Goal: Information Seeking & Learning: Learn about a topic

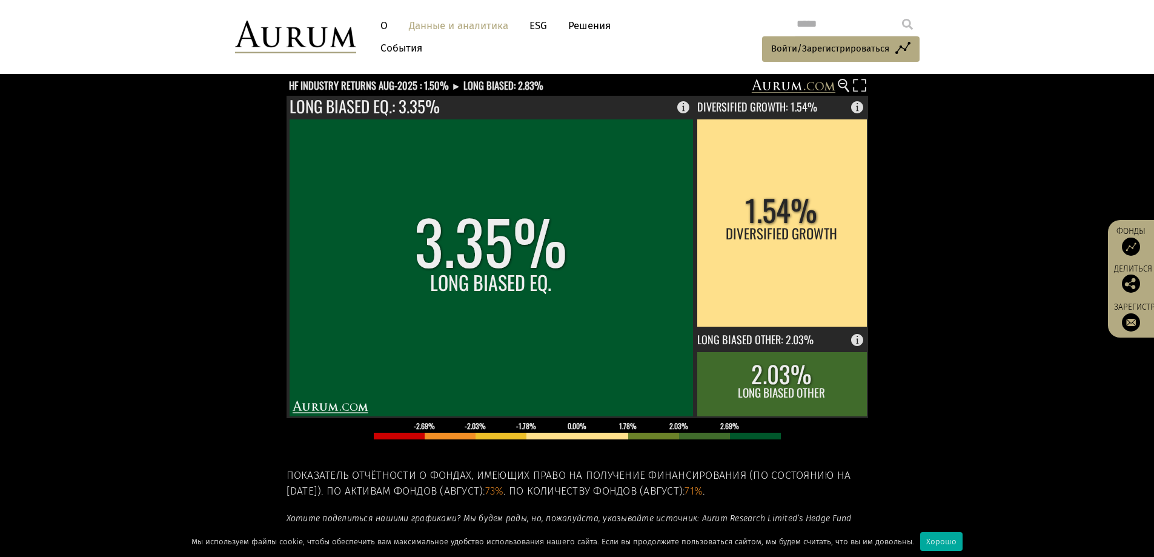
scroll to position [139, 0]
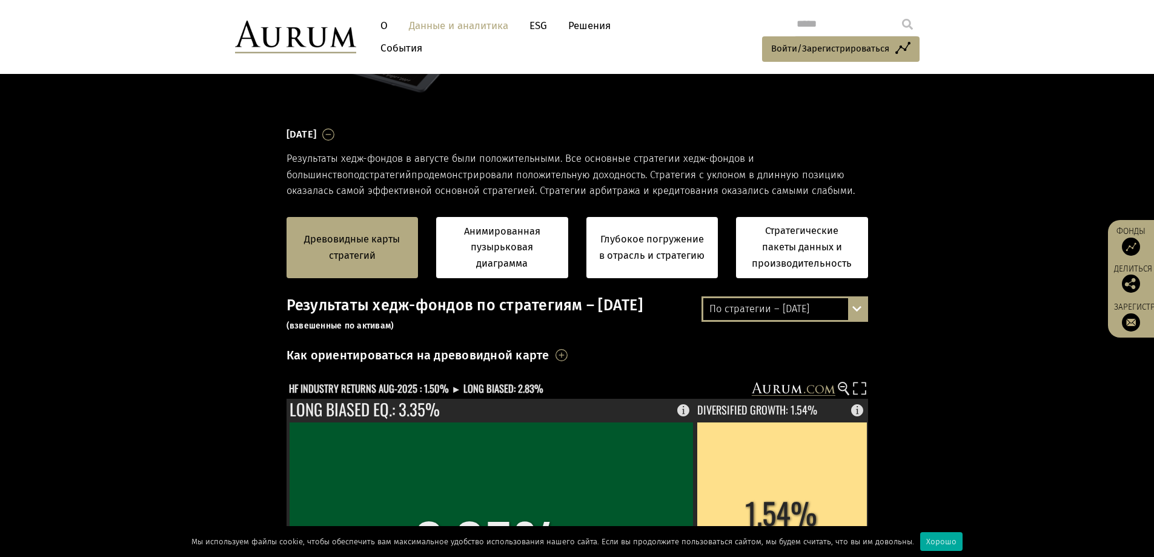
click at [859, 309] on div "По стратегии – август 2025 г. По стратегии – август 2025 г. По стратегии – с на…" at bounding box center [784, 308] width 167 height 25
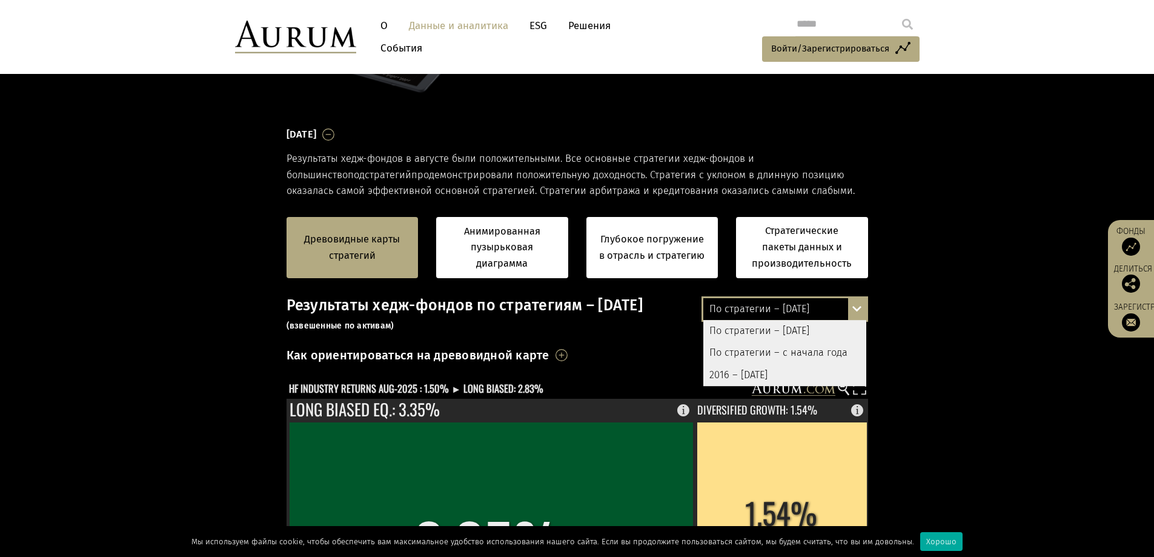
click at [767, 369] on font "2016 – август 2025" at bounding box center [738, 375] width 58 height 12
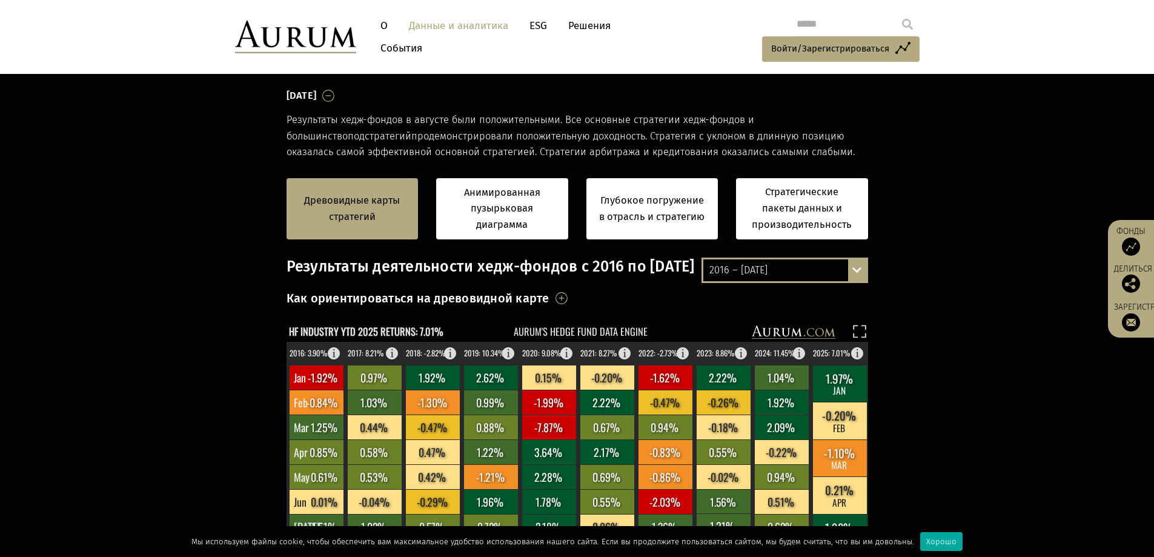
scroll to position [320, 0]
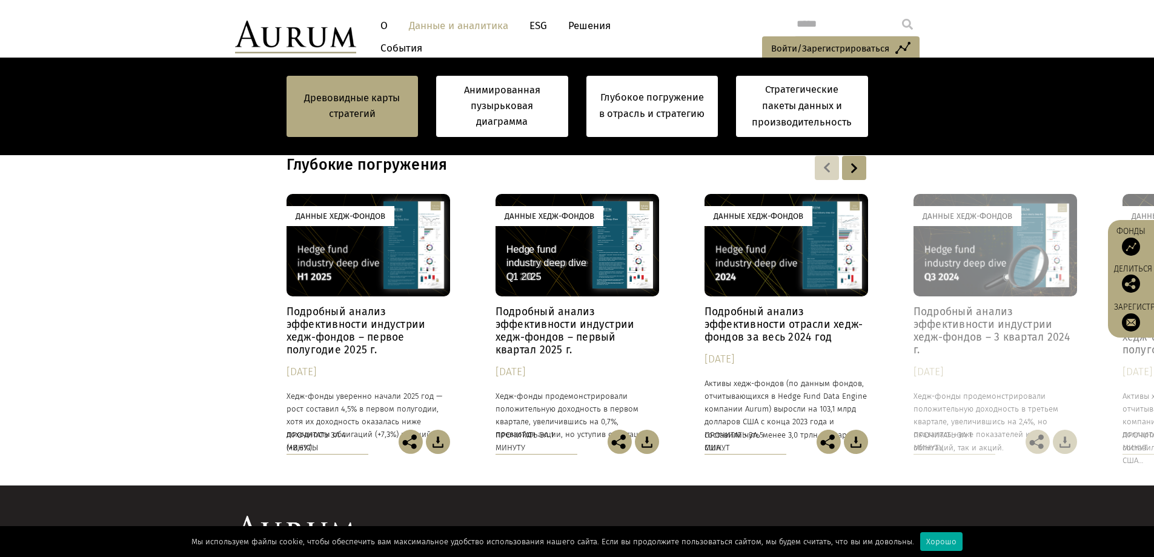
scroll to position [1004, 0]
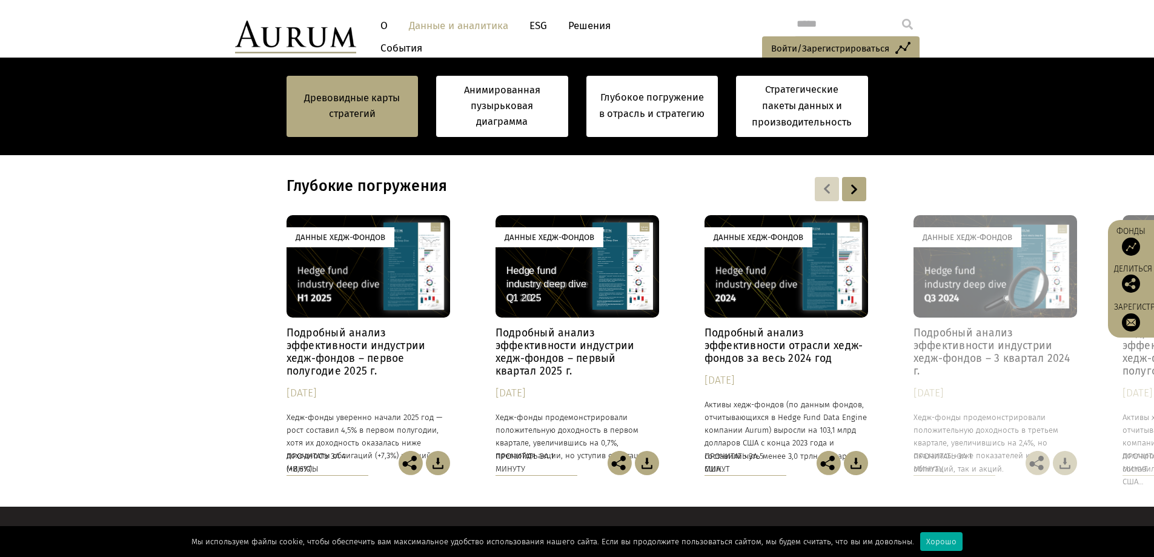
click at [332, 342] on font "Подробный анализ эффективности индустрии хедж-фондов – первое полугодие 2025 г." at bounding box center [355, 351] width 139 height 51
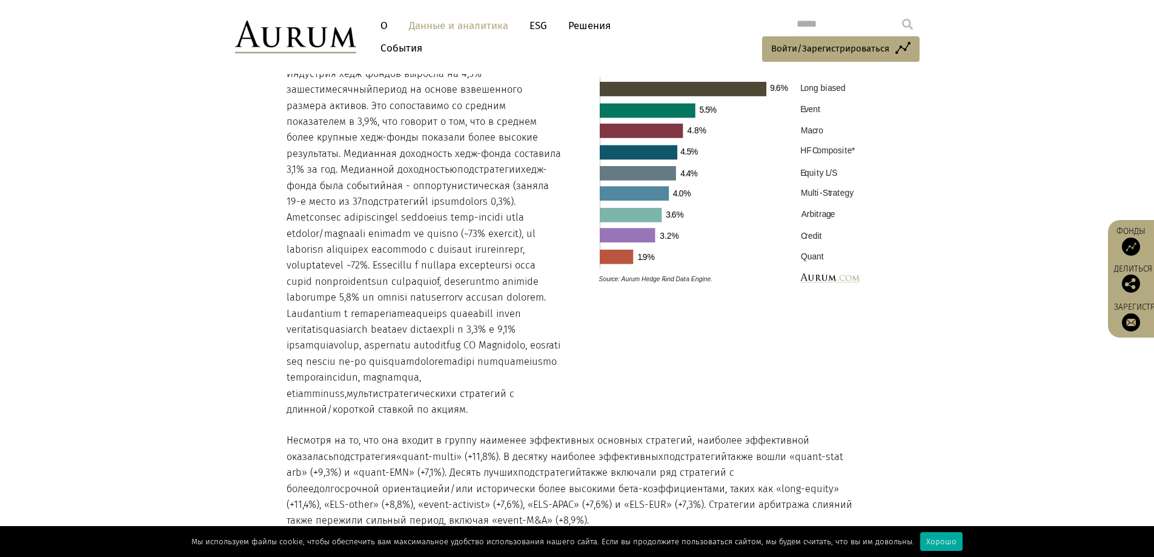
scroll to position [1453, 0]
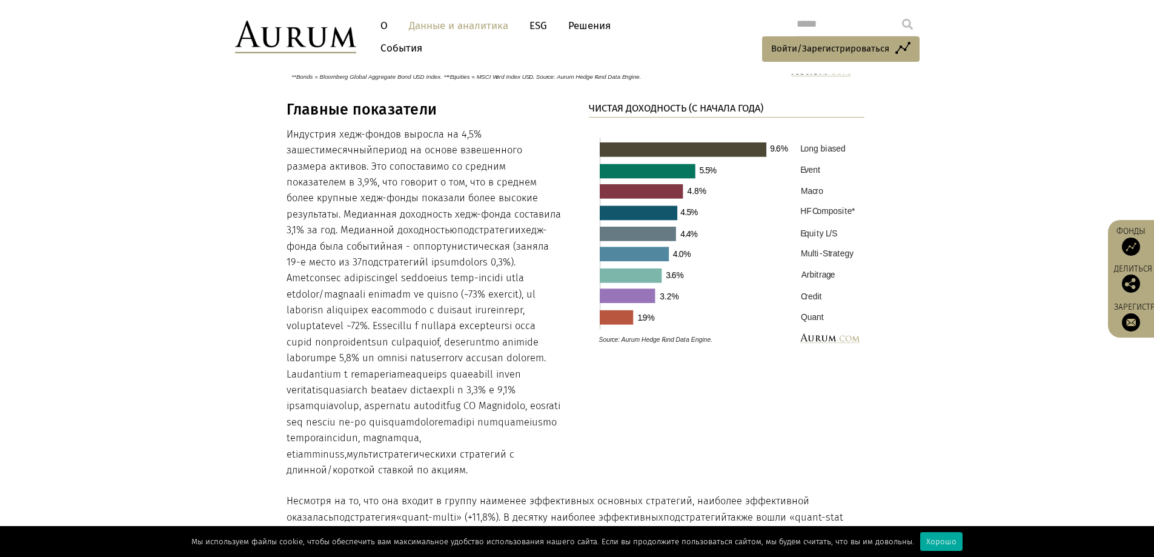
drag, startPoint x: 636, startPoint y: 127, endPoint x: 219, endPoint y: 191, distance: 422.2
click at [219, 191] on section "Главные показатели Индустрия хедж-фондов выросла на 4,5% за шестимесячный перио…" at bounding box center [577, 506] width 1154 height 811
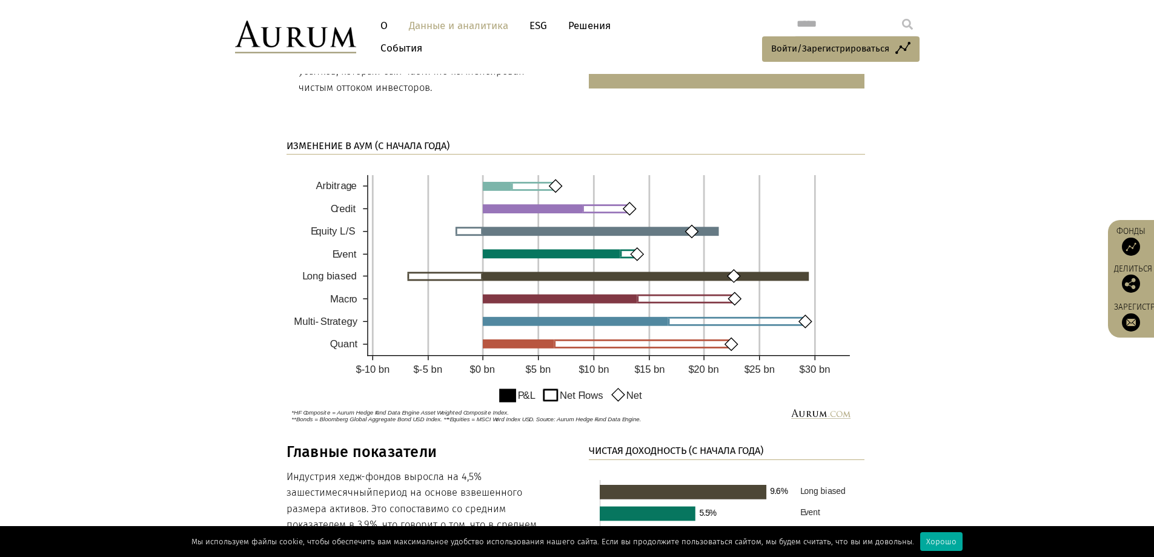
scroll to position [1090, 0]
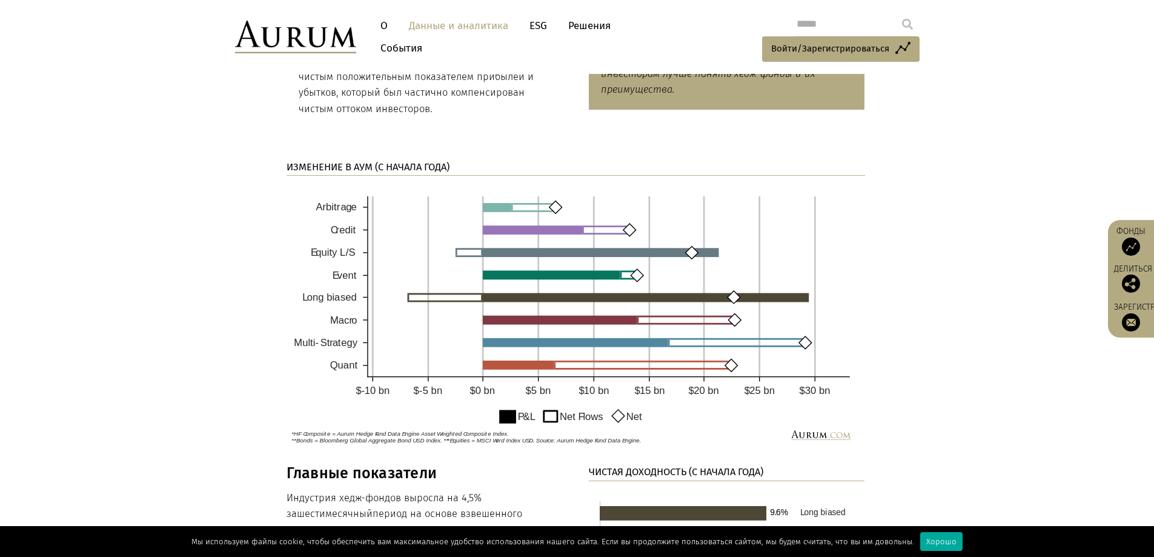
drag, startPoint x: 416, startPoint y: 215, endPoint x: 214, endPoint y: 259, distance: 206.9
click at [214, 259] on section "ИЗМЕНЕНИЕ В АУМ (С НАЧАЛА ГОДА)" at bounding box center [577, 304] width 1154 height 320
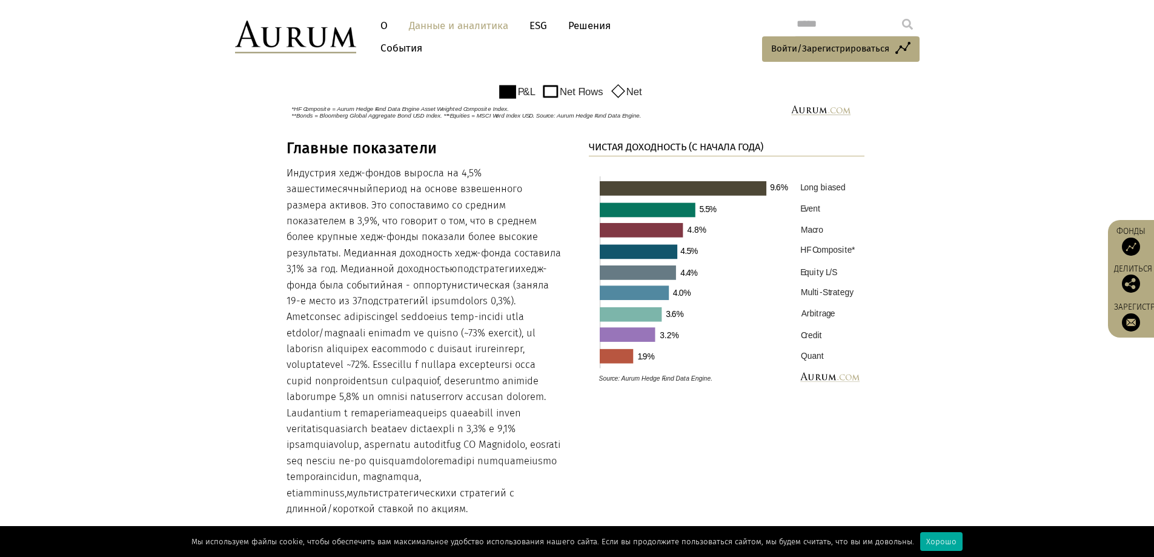
scroll to position [1453, 0]
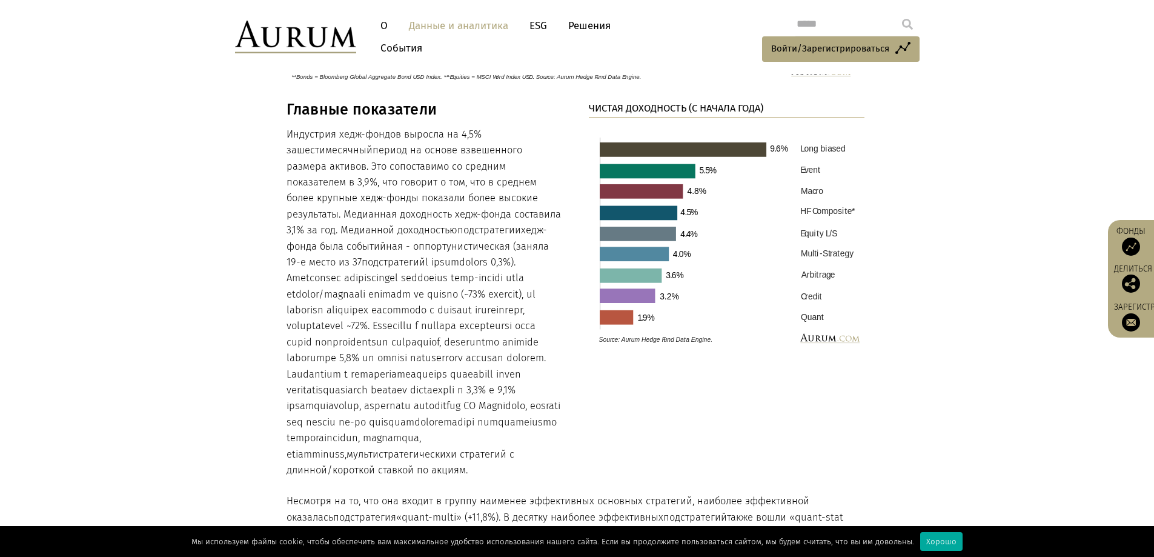
drag, startPoint x: 290, startPoint y: 109, endPoint x: 526, endPoint y: 472, distance: 432.9
click at [526, 472] on div "Главные показатели Индустрия хедж-фондов выросла на 4,5% за шестимесячный перио…" at bounding box center [424, 289] width 276 height 377
copy div "лавные показатели Индустрия хедж-фондов выросла на 4,5% за шестимесячный период…"
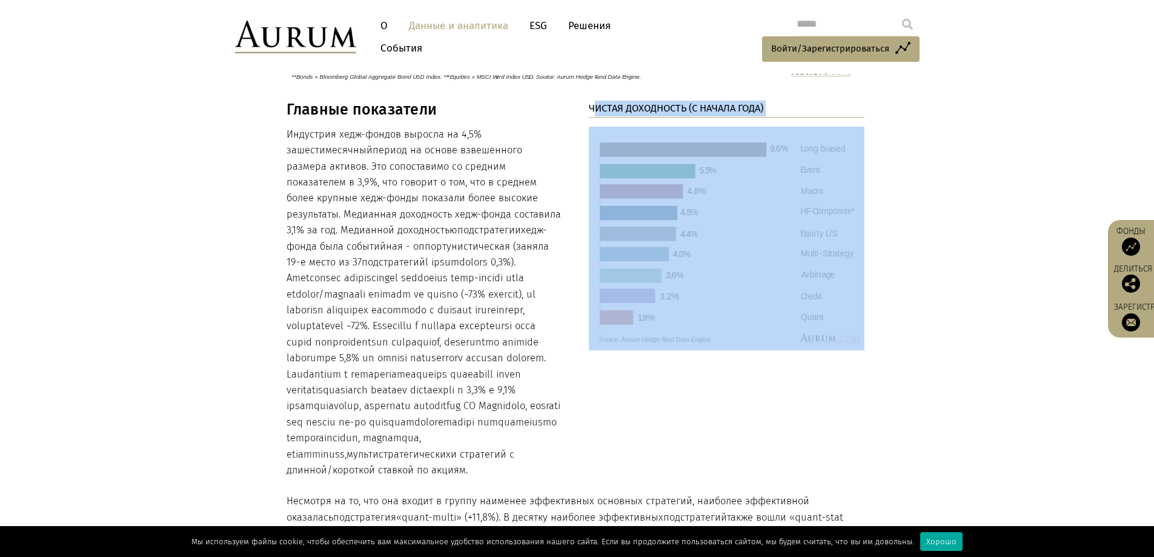
drag, startPoint x: 592, startPoint y: 107, endPoint x: 824, endPoint y: 211, distance: 254.6
click at [824, 211] on div "ЧИСТАЯ ДОХОДНОСТЬ (С НАЧАЛА ГОДА)" at bounding box center [727, 225] width 276 height 249
click at [613, 123] on div "ЧИСТАЯ ДОХОДНОСТЬ (С НАЧАЛА ГОДА)" at bounding box center [727, 225] width 276 height 249
drag, startPoint x: 589, startPoint y: 108, endPoint x: 795, endPoint y: 241, distance: 244.4
click at [795, 241] on div "ЧИСТАЯ ДОХОДНОСТЬ (С НАЧАЛА ГОДА)" at bounding box center [727, 225] width 276 height 249
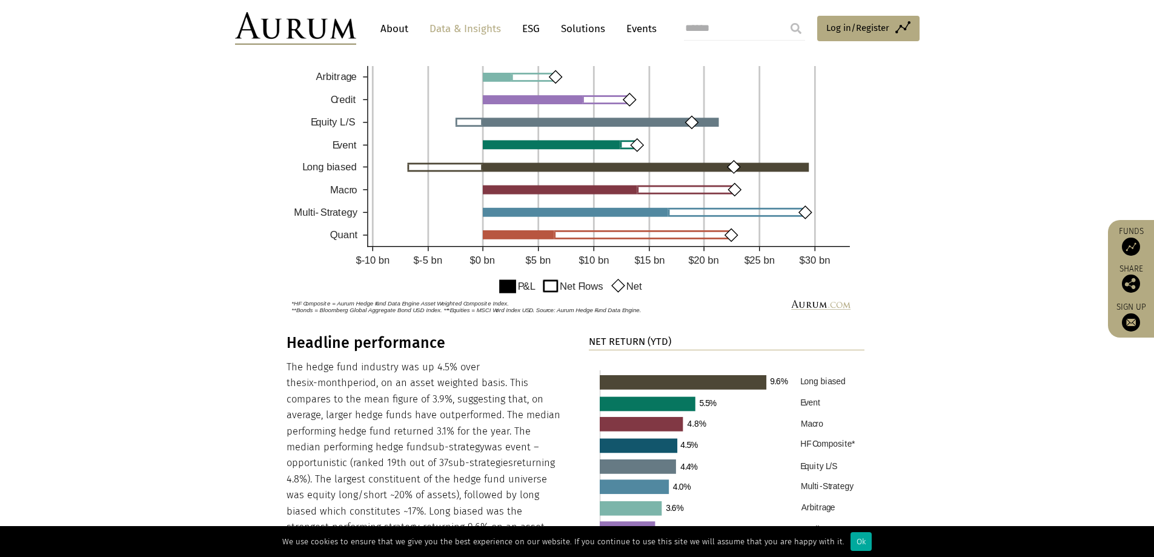
scroll to position [967, 0]
drag, startPoint x: 590, startPoint y: 340, endPoint x: 694, endPoint y: 345, distance: 104.2
click at [694, 345] on p "NET RETURN (YTD)" at bounding box center [727, 342] width 276 height 16
copy strong "NET RETURN (YTD)"
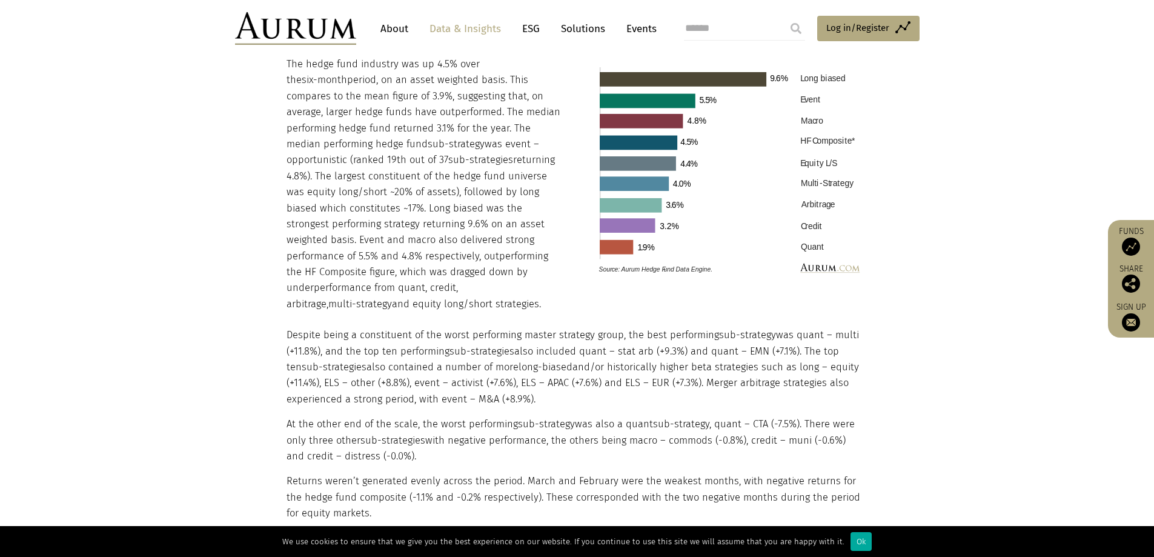
scroll to position [1209, 0]
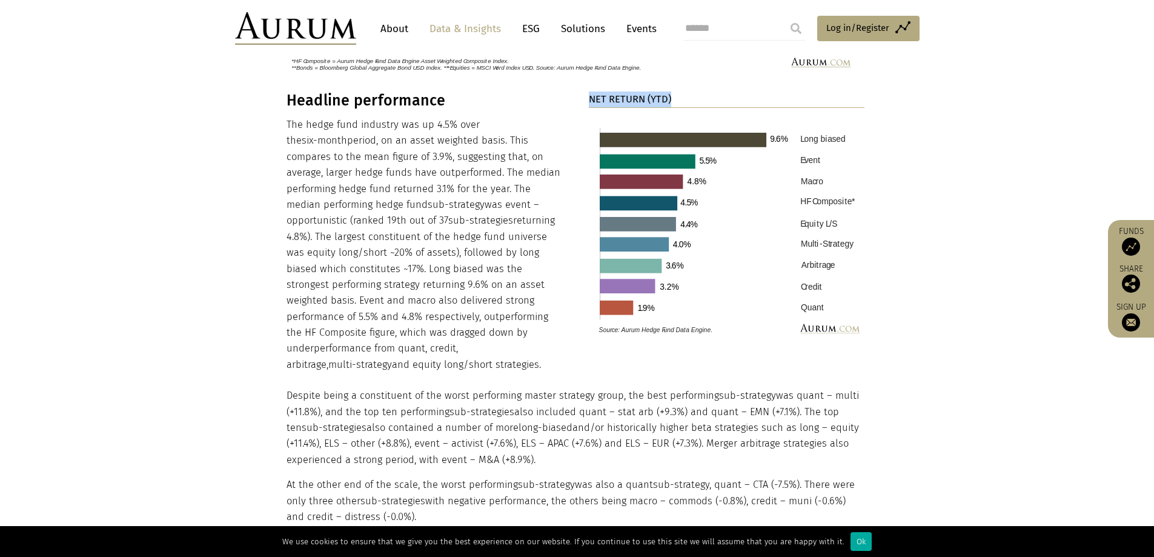
copy strong "NET RETURN (YTD)"
click at [732, 202] on img at bounding box center [727, 228] width 276 height 223
